Goal: Transaction & Acquisition: Obtain resource

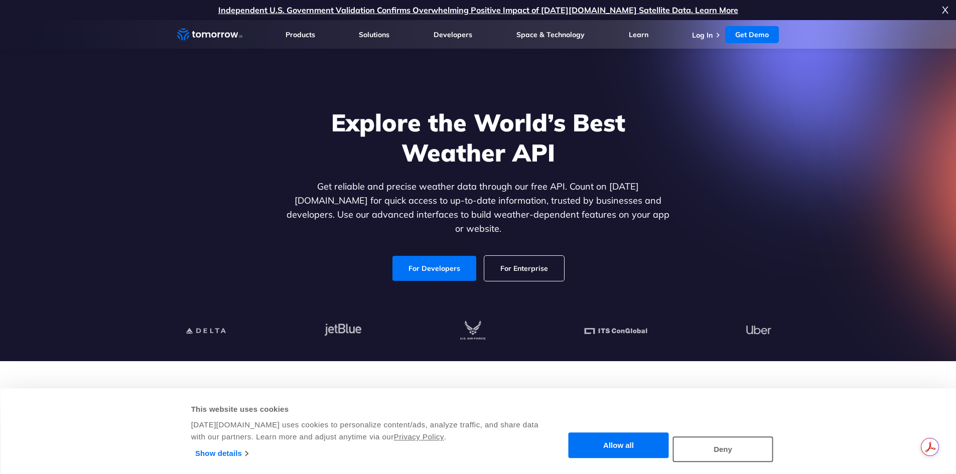
click at [560, 303] on div at bounding box center [478, 331] width 618 height 61
click at [443, 257] on link "For Developers" at bounding box center [435, 268] width 84 height 25
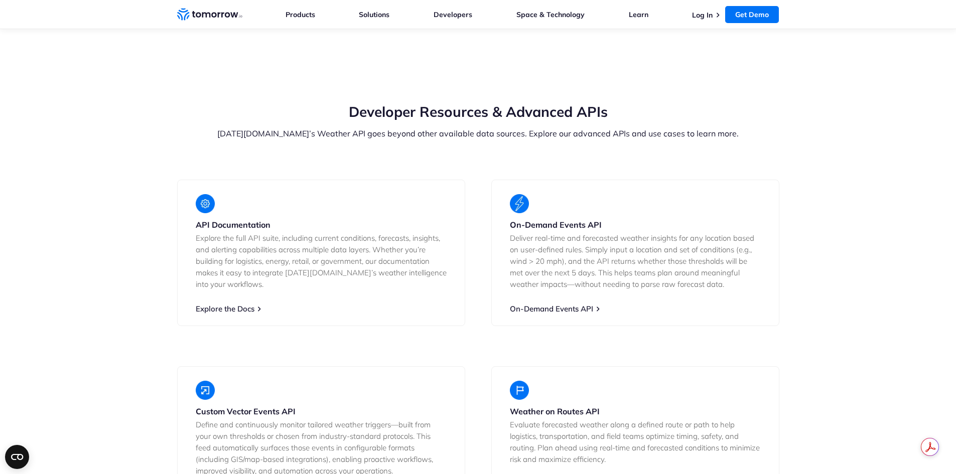
scroll to position [1608, 0]
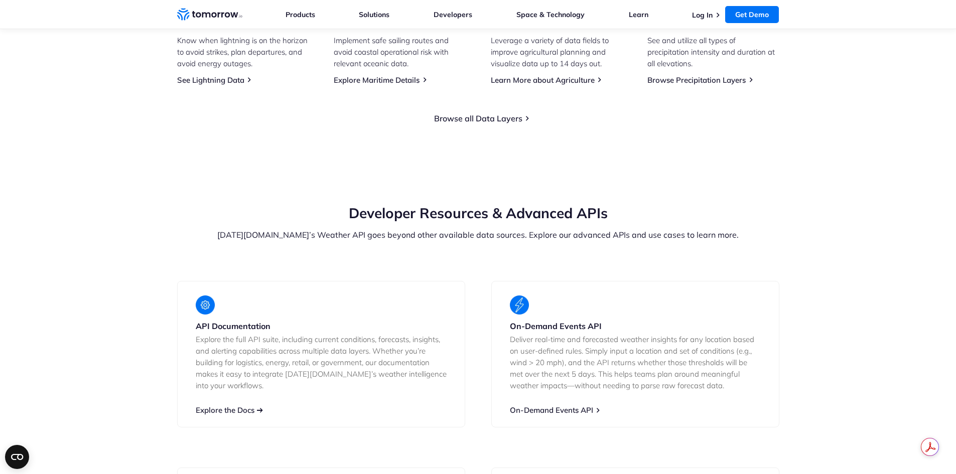
click at [210, 406] on link "Explore the Docs" at bounding box center [225, 411] width 59 height 10
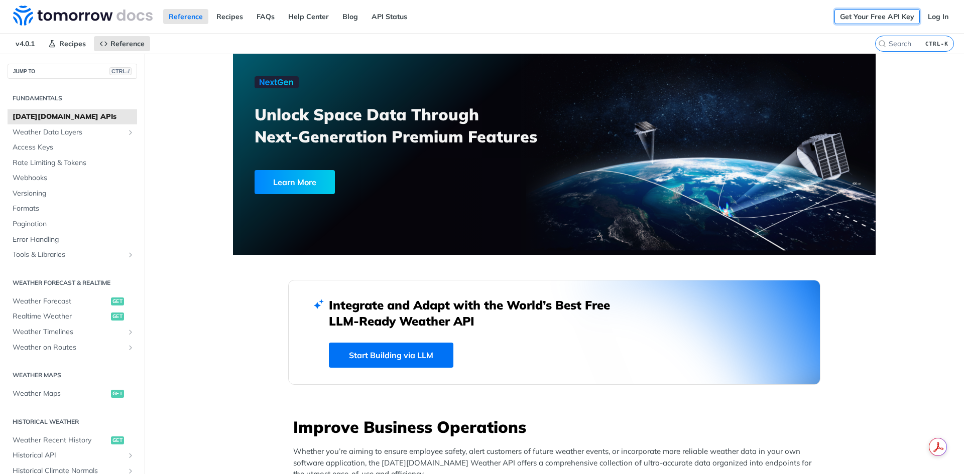
click at [850, 21] on link "Get Your Free API Key" at bounding box center [876, 16] width 85 height 15
click at [836, 18] on link "Get Your Free API Key" at bounding box center [876, 16] width 85 height 15
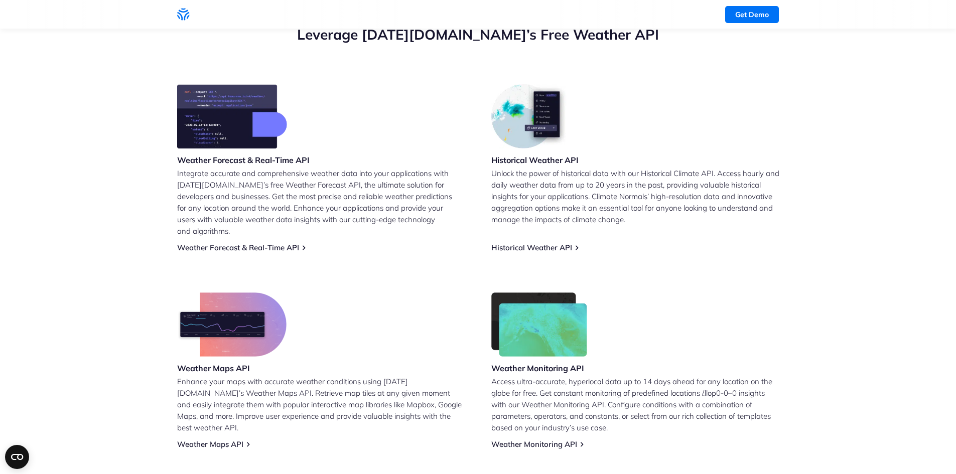
scroll to position [301, 0]
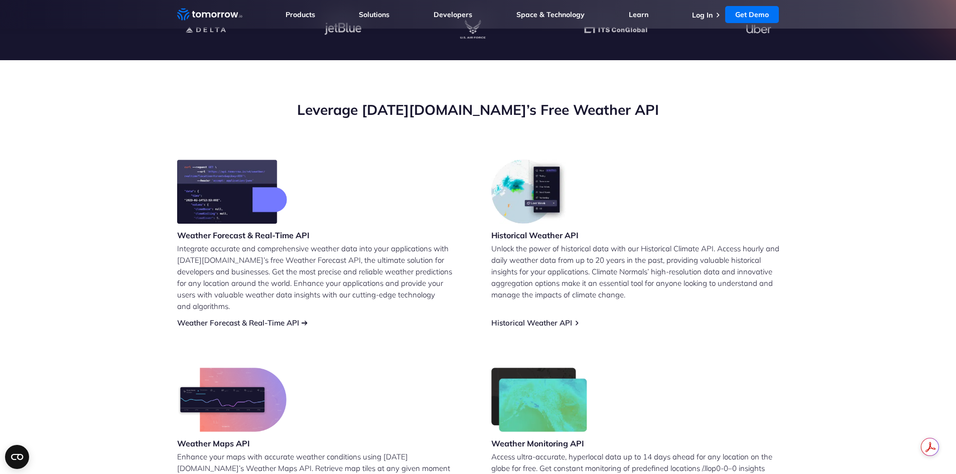
click at [273, 318] on link "Weather Forecast & Real-Time API" at bounding box center [238, 323] width 122 height 10
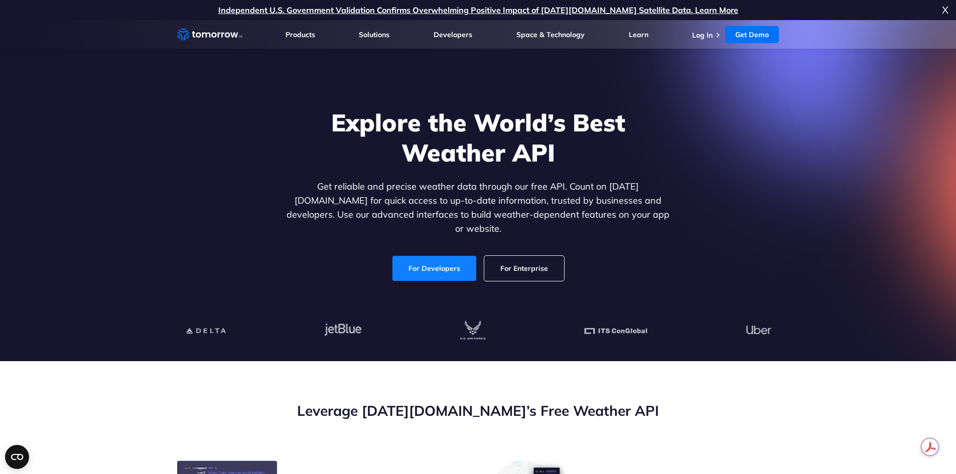
click at [426, 265] on link "For Developers" at bounding box center [435, 268] width 84 height 25
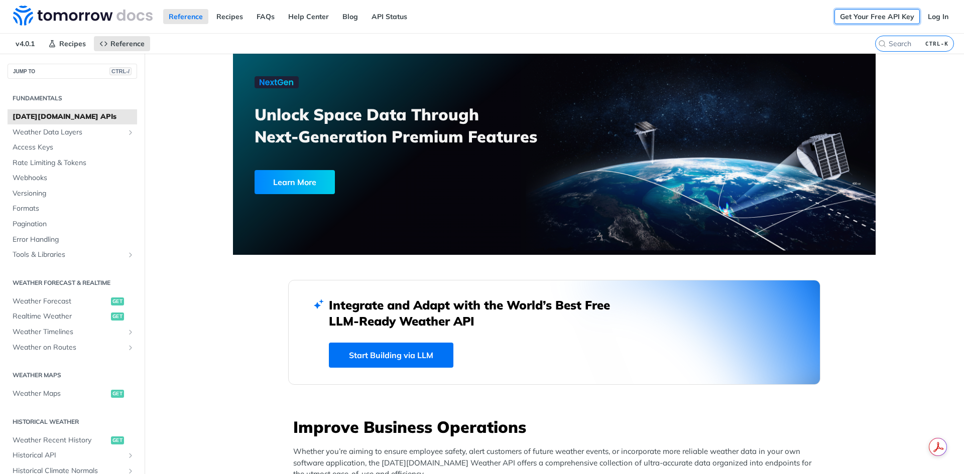
click at [843, 20] on link "Get Your Free API Key" at bounding box center [876, 16] width 85 height 15
